Goal: Task Accomplishment & Management: Manage account settings

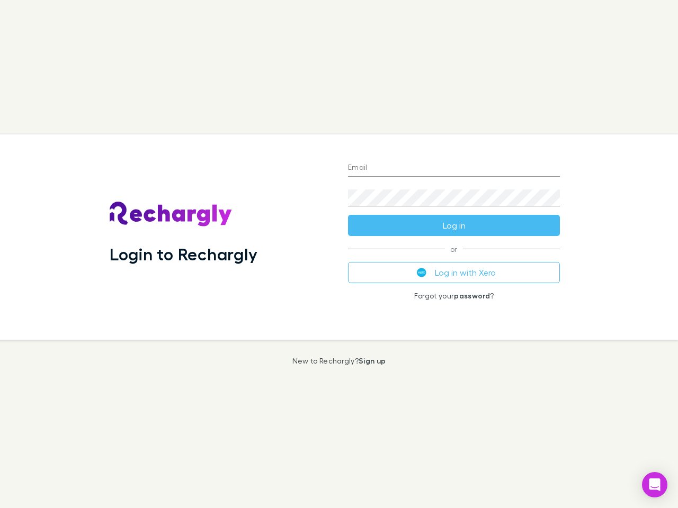
click at [339, 254] on div "Login to Rechargly" at bounding box center [220, 236] width 238 height 205
click at [454, 168] on input "Email" at bounding box center [454, 168] width 212 height 17
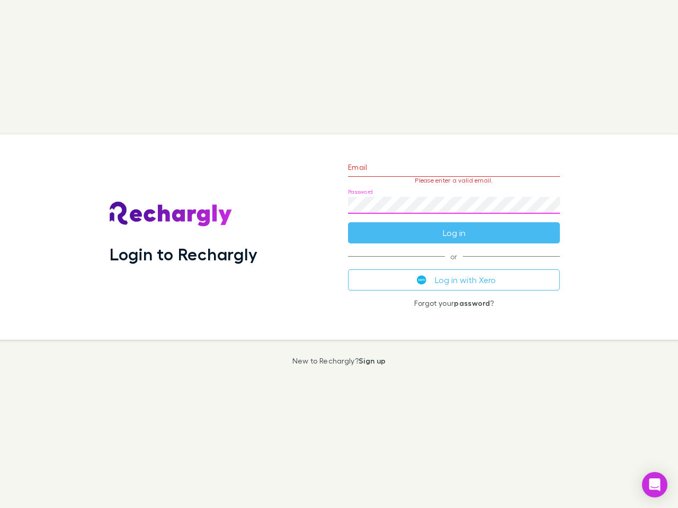
click at [454, 226] on form "Email Please enter a valid email. Password Log in" at bounding box center [454, 197] width 212 height 92
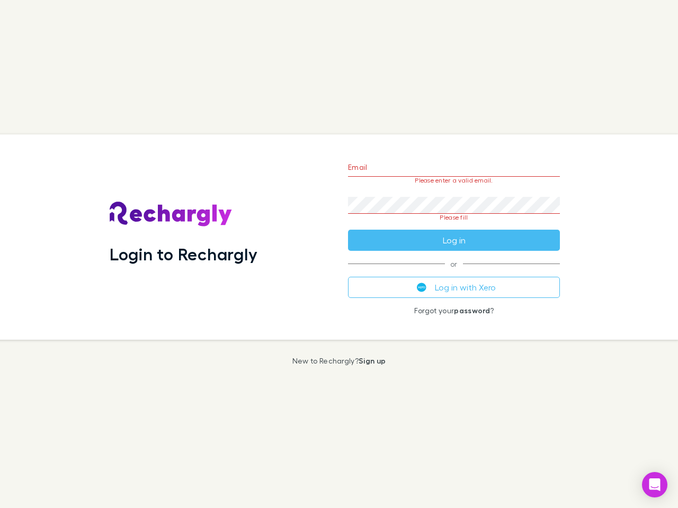
click at [454, 273] on div "Email Please enter a valid email. Password Please fill Log in or Log in with Xe…" at bounding box center [453, 236] width 229 height 205
click at [654, 485] on icon "Open Intercom Messenger" at bounding box center [654, 485] width 11 height 13
